Goal: Information Seeking & Learning: Learn about a topic

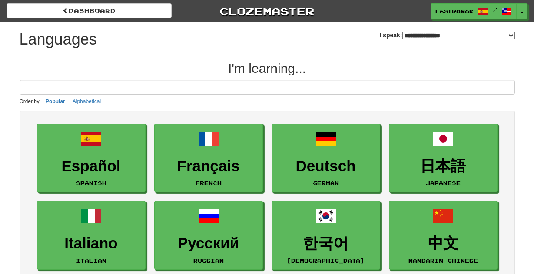
select select "*******"
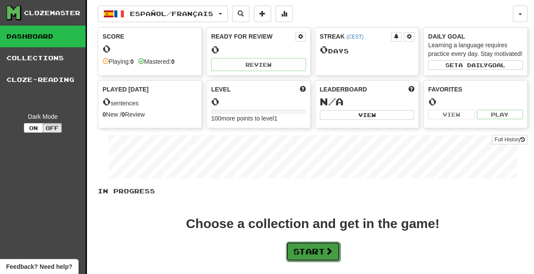
click at [290, 247] on button "Start" at bounding box center [313, 252] width 54 height 20
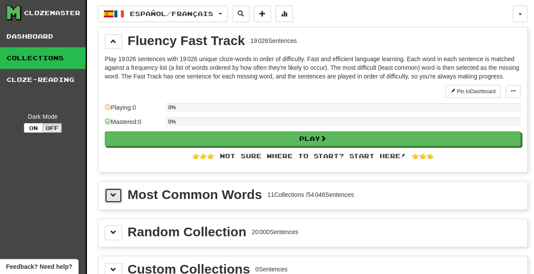
click at [107, 200] on button at bounding box center [113, 195] width 17 height 15
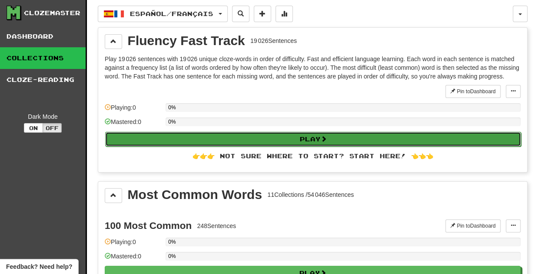
click at [322, 133] on button "Play" at bounding box center [312, 139] width 415 height 15
select select "**"
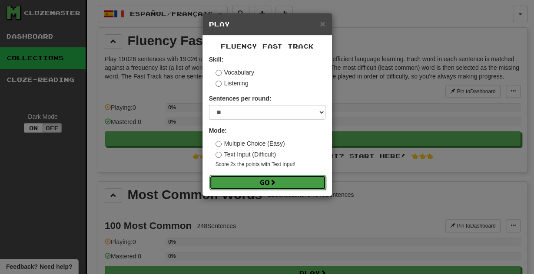
click at [267, 176] on button "Go" at bounding box center [267, 182] width 116 height 15
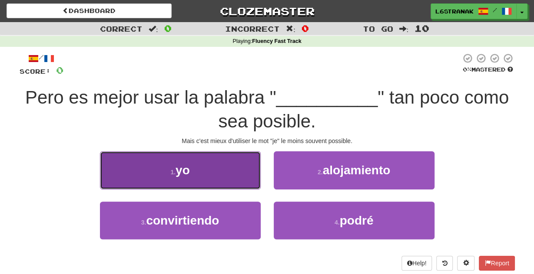
click at [243, 178] on button "1 . yo" at bounding box center [180, 171] width 161 height 38
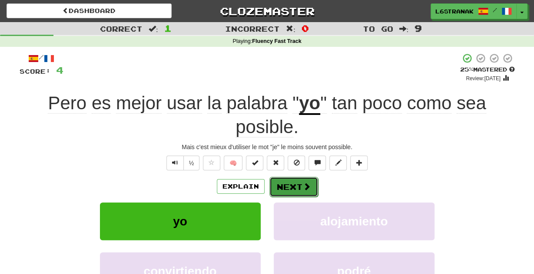
click at [286, 188] on button "Next" at bounding box center [293, 187] width 49 height 20
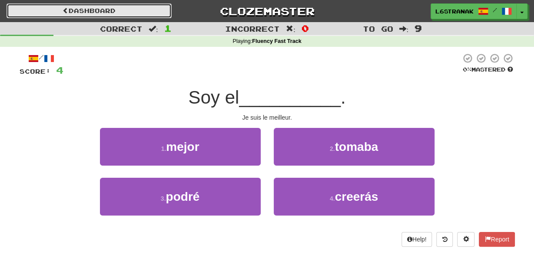
click at [49, 8] on link "Dashboard" at bounding box center [89, 10] width 165 height 15
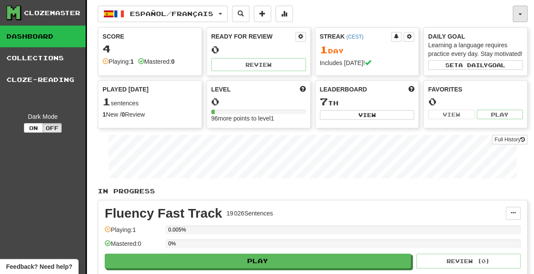
click at [516, 14] on button "button" at bounding box center [519, 14] width 15 height 16
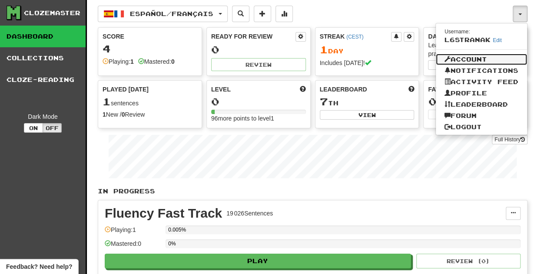
click at [472, 56] on link "Account" at bounding box center [480, 59] width 91 height 11
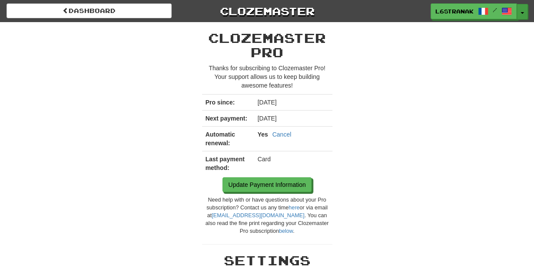
click at [518, 11] on button "Toggle Dropdown" at bounding box center [521, 12] width 11 height 16
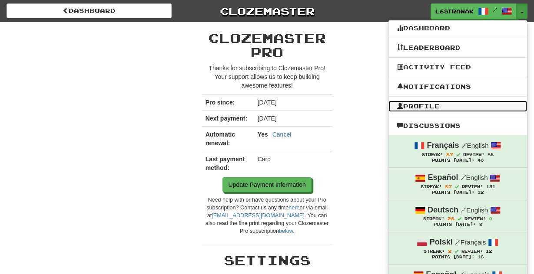
click at [444, 105] on link "Profile" at bounding box center [457, 106] width 138 height 11
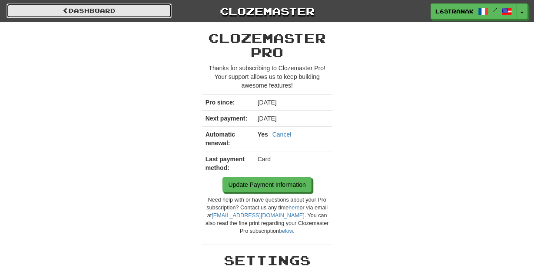
click at [130, 8] on link "Dashboard" at bounding box center [89, 10] width 165 height 15
